Goal: Task Accomplishment & Management: Manage account settings

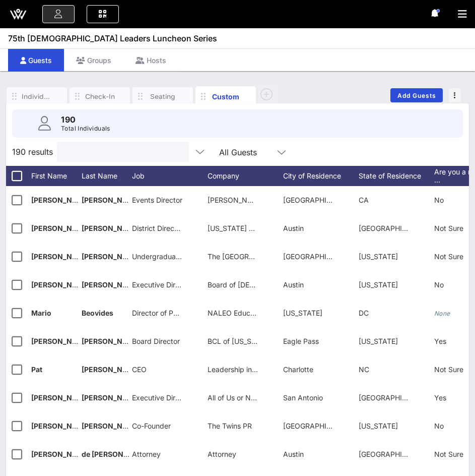
click at [81, 148] on input "text" at bounding box center [122, 151] width 118 height 13
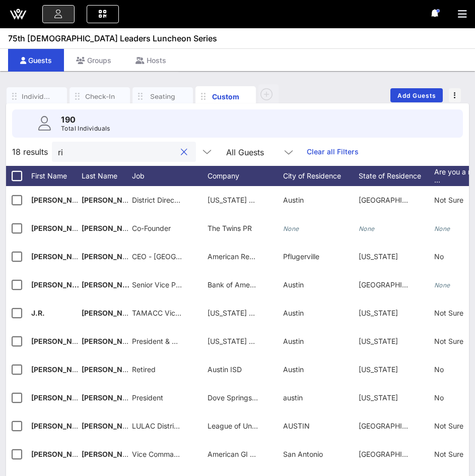
type input "r"
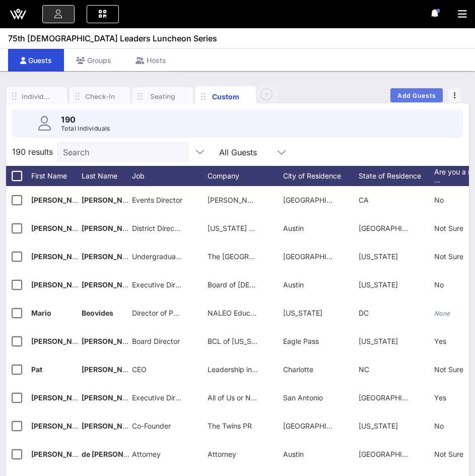
click at [429, 97] on span "Add Guests" at bounding box center [417, 96] width 40 height 8
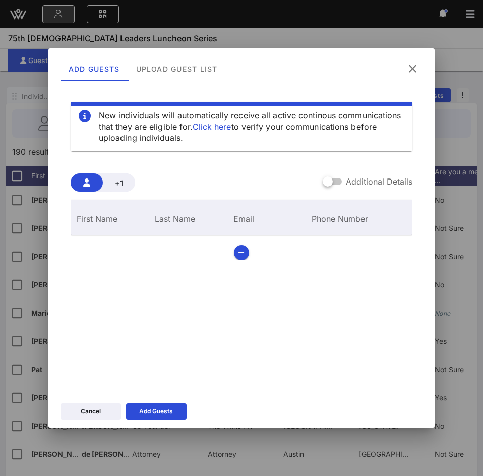
click at [116, 219] on input "First Name" at bounding box center [110, 218] width 66 height 13
type input "[PERSON_NAME]"
paste input "[EMAIL_ADDRESS][DOMAIN_NAME]"
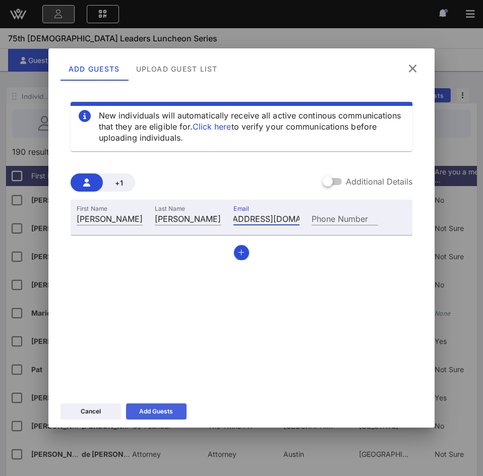
type input "[EMAIL_ADDRESS][DOMAIN_NAME]"
click at [154, 408] on icon at bounding box center [156, 411] width 8 height 7
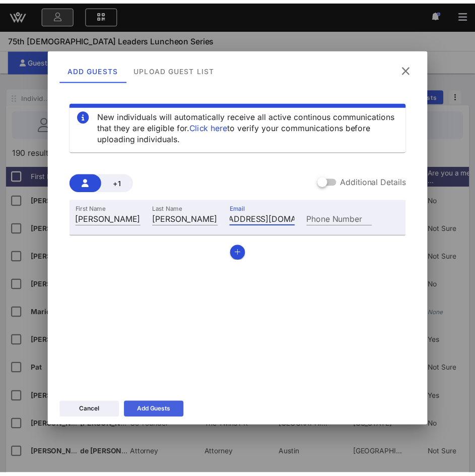
scroll to position [0, 0]
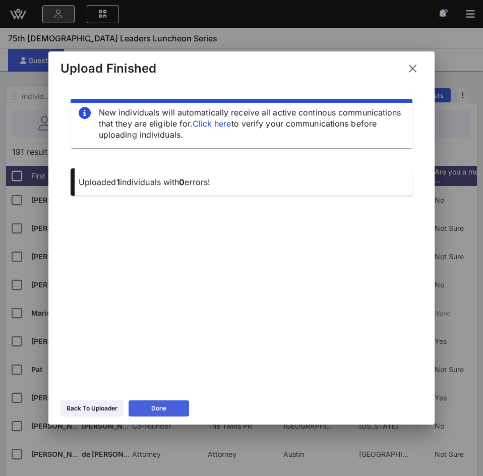
drag, startPoint x: 178, startPoint y: 409, endPoint x: 168, endPoint y: 376, distance: 34.8
click at [178, 409] on button "Done" at bounding box center [159, 408] width 60 height 16
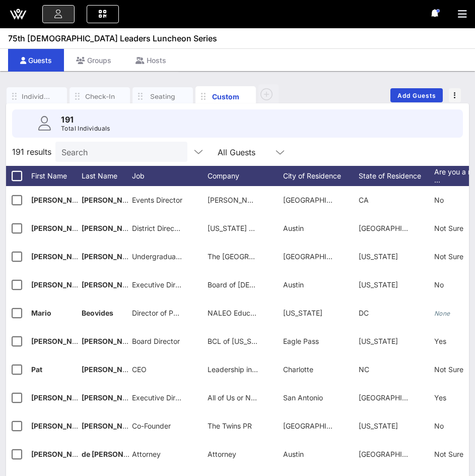
click at [85, 150] on input "Search" at bounding box center [120, 151] width 118 height 13
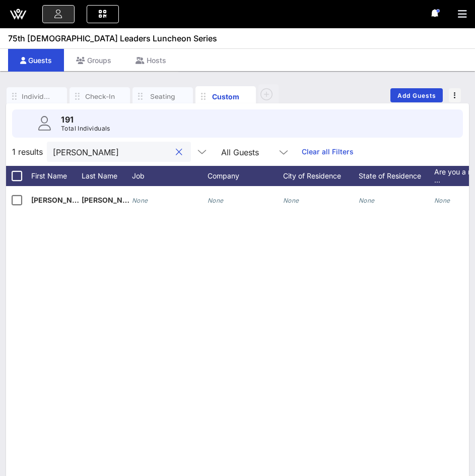
type input "[PERSON_NAME]"
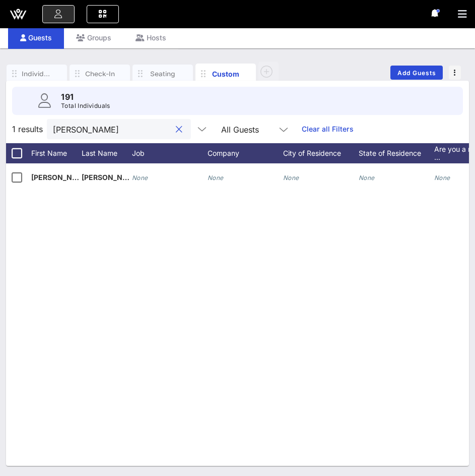
scroll to position [0, 293]
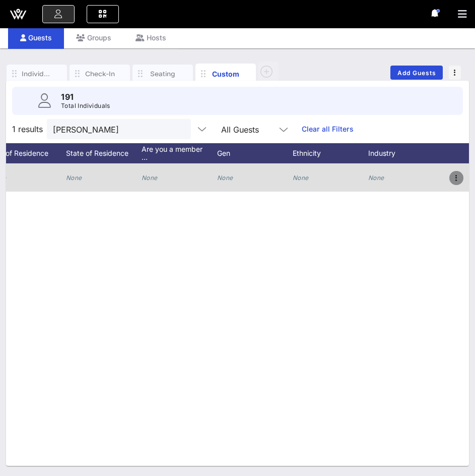
click at [459, 175] on icon "button" at bounding box center [457, 178] width 12 height 12
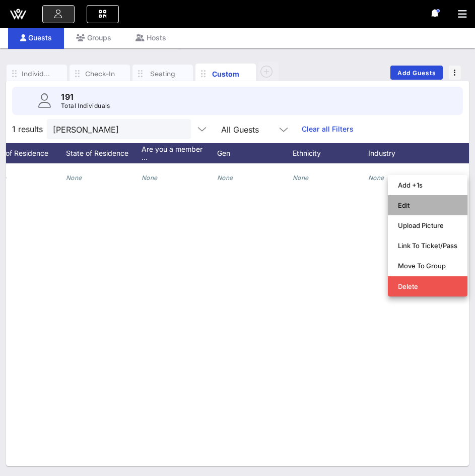
click at [416, 199] on div "Edit" at bounding box center [427, 205] width 59 height 16
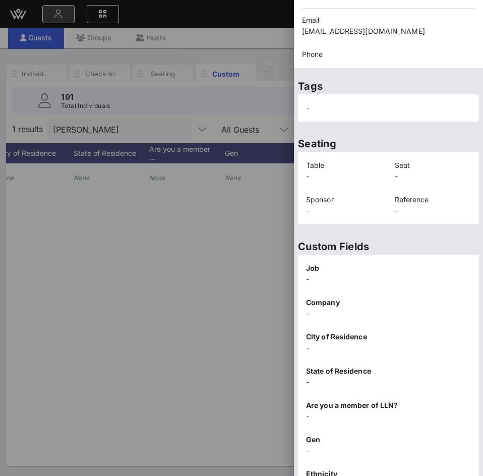
click at [326, 173] on p "-" at bounding box center [344, 176] width 77 height 11
click at [314, 176] on p "-" at bounding box center [344, 176] width 77 height 11
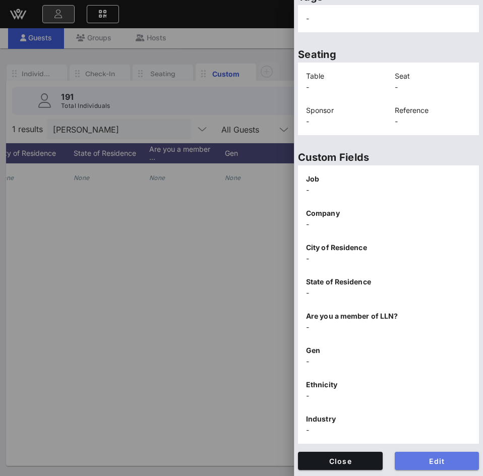
click at [416, 458] on span "Edit" at bounding box center [437, 461] width 69 height 9
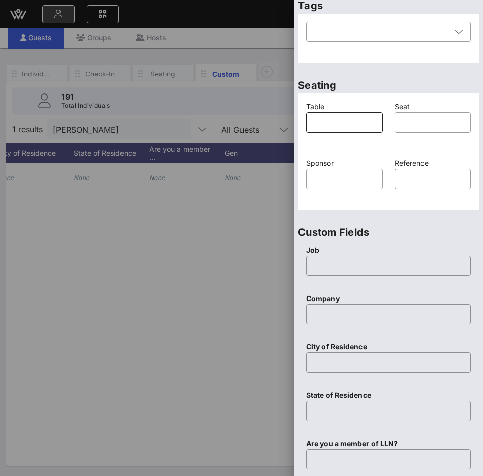
click at [321, 125] on input "text" at bounding box center [344, 122] width 65 height 16
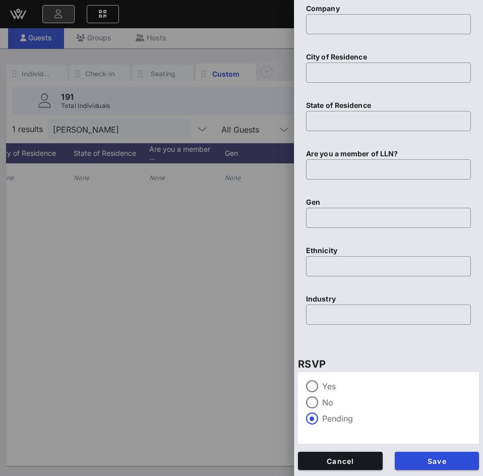
type input "23"
click at [325, 387] on label "Yes" at bounding box center [396, 386] width 149 height 10
click at [331, 417] on label "Pending" at bounding box center [396, 418] width 149 height 10
click at [412, 463] on span "Save" at bounding box center [437, 461] width 69 height 9
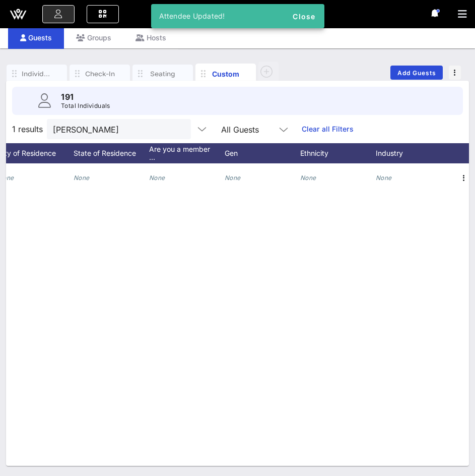
click at [188, 289] on div "R [PERSON_NAME] None None None None None None None None" at bounding box center [237, 314] width 463 height 302
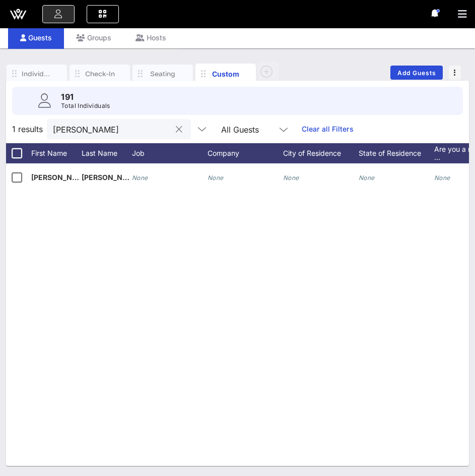
click at [176, 131] on button "clear icon" at bounding box center [179, 129] width 7 height 10
